Goal: Check status

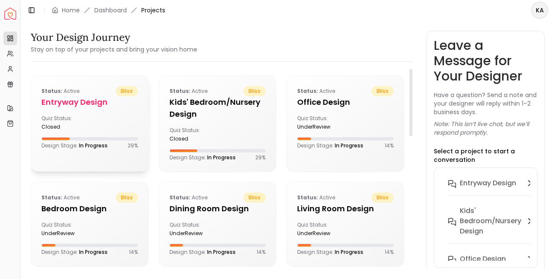
click at [59, 98] on h5 "entryway design" at bounding box center [89, 102] width 96 height 12
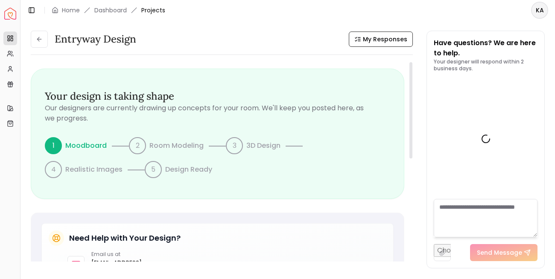
scroll to position [460, 0]
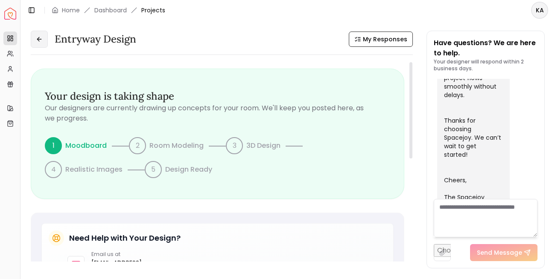
click at [41, 42] on icon at bounding box center [39, 39] width 7 height 7
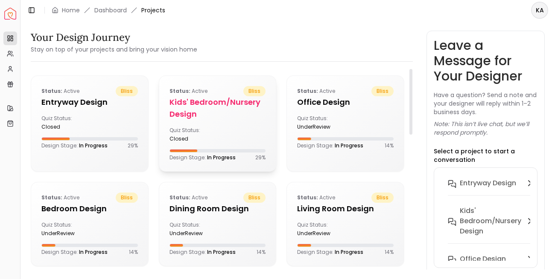
click at [204, 126] on div "Status: active bliss Kids' Bedroom/Nursery design Quiz Status: closed Design St…" at bounding box center [217, 124] width 117 height 96
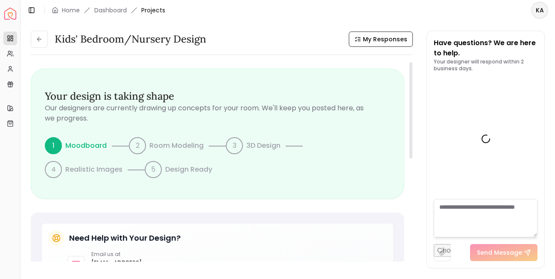
scroll to position [460, 0]
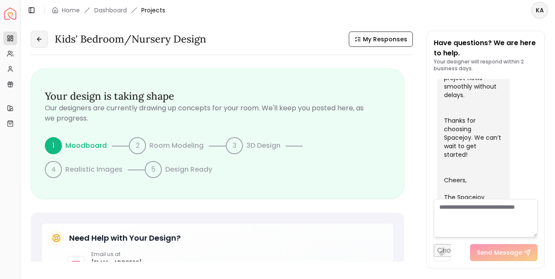
click at [44, 40] on button at bounding box center [39, 39] width 17 height 17
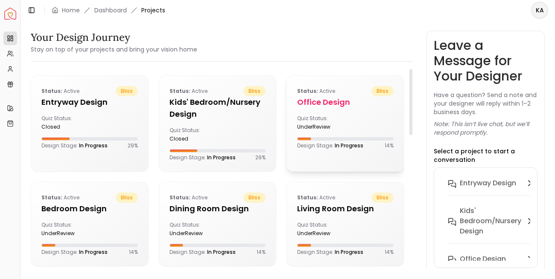
click at [337, 120] on div "Quiz Status: underReview" at bounding box center [319, 122] width 45 height 15
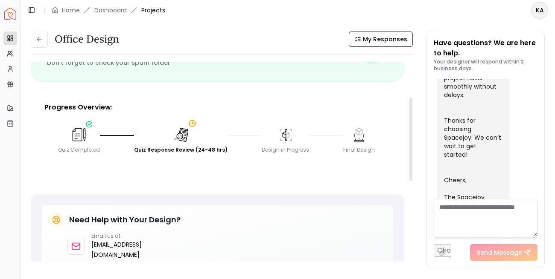
scroll to position [84, 0]
click at [77, 140] on img at bounding box center [79, 134] width 19 height 19
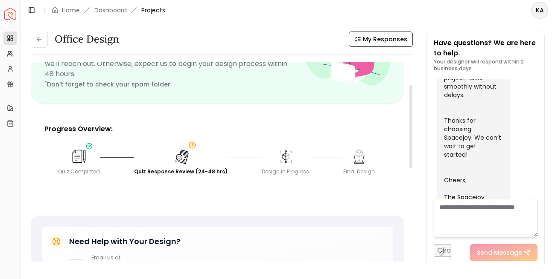
scroll to position [29, 0]
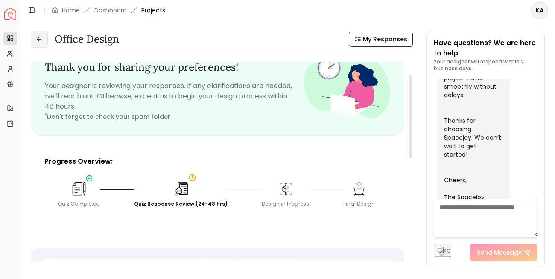
click at [44, 40] on button at bounding box center [39, 39] width 17 height 17
